Goal: Task Accomplishment & Management: Use online tool/utility

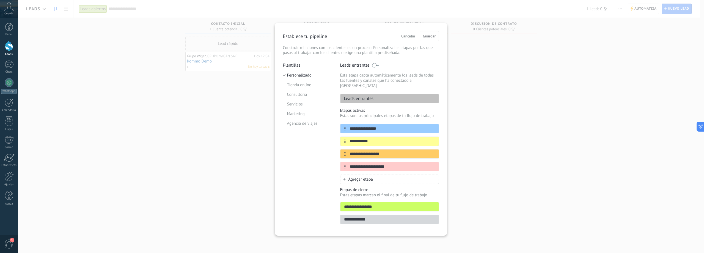
scroll to position [5, 0]
click at [82, 87] on div "**********" at bounding box center [361, 126] width 686 height 253
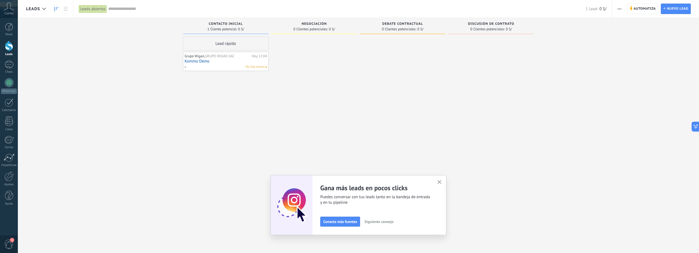
click at [8, 50] on div at bounding box center [9, 46] width 8 height 10
click at [229, 43] on div "Lead rápido" at bounding box center [226, 44] width 86 height 14
